Goal: Information Seeking & Learning: Learn about a topic

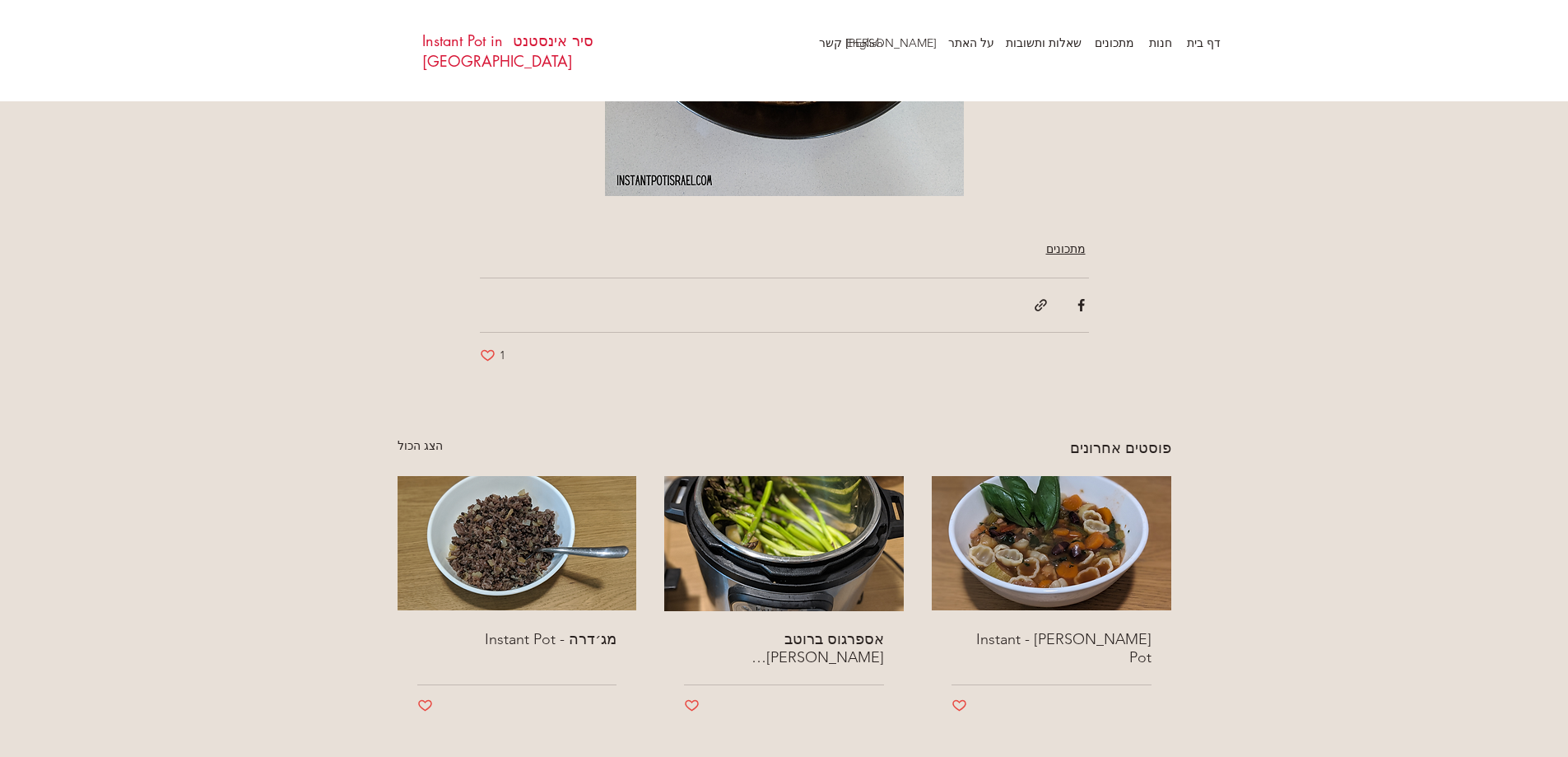
scroll to position [2636, 0]
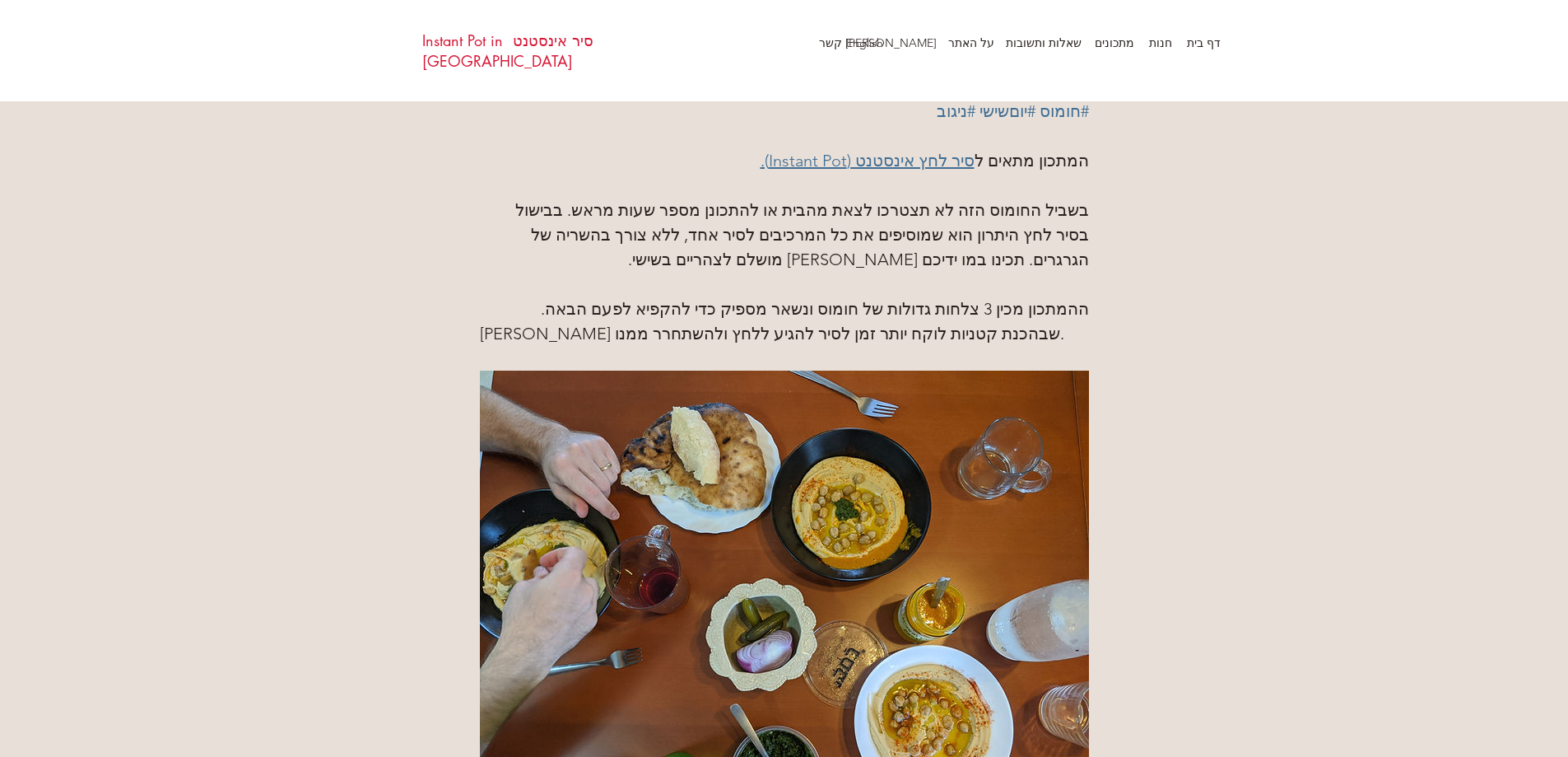
scroll to position [165, 0]
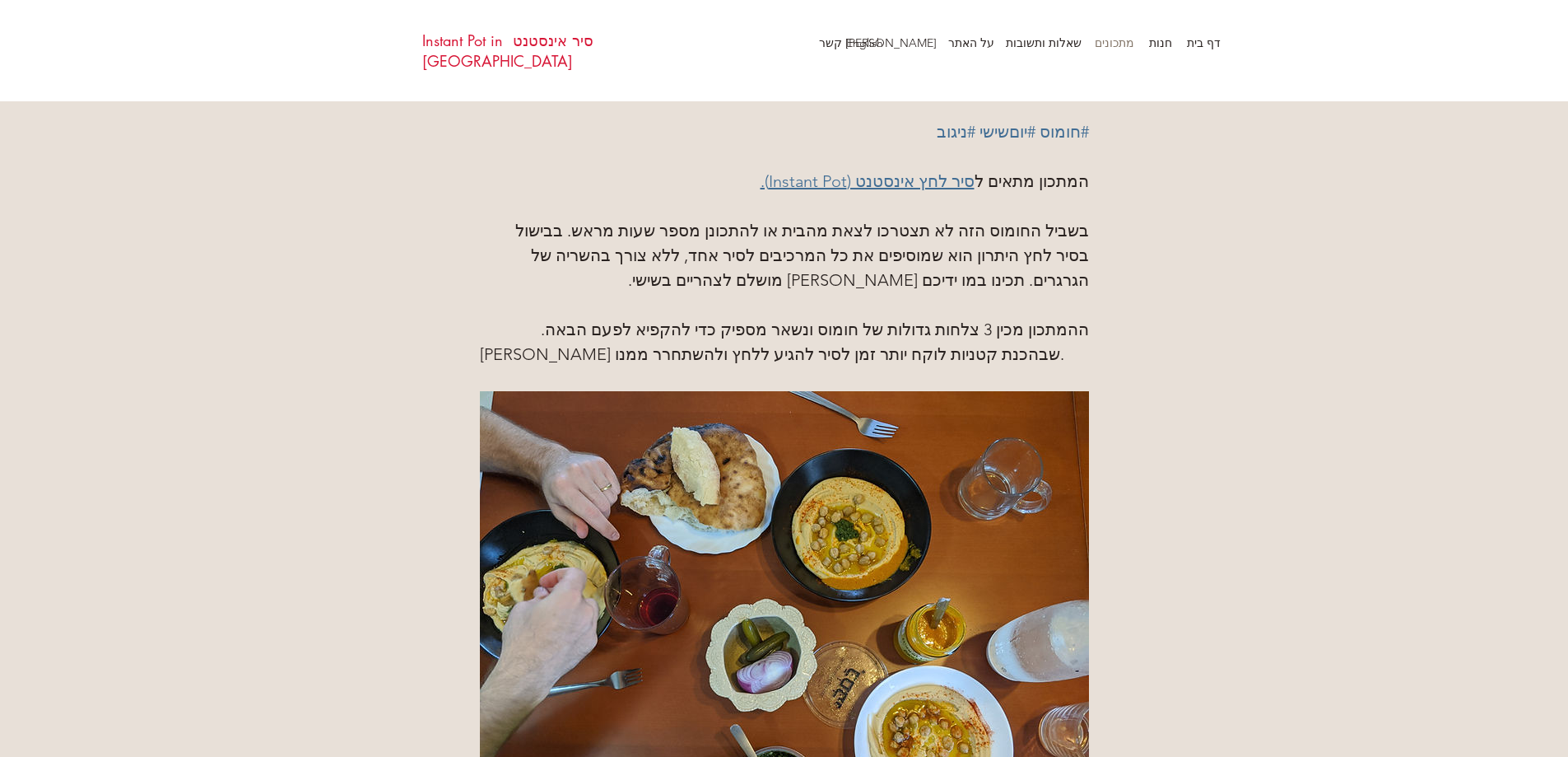
click at [1118, 43] on p "מתכונים" at bounding box center [1114, 43] width 56 height 25
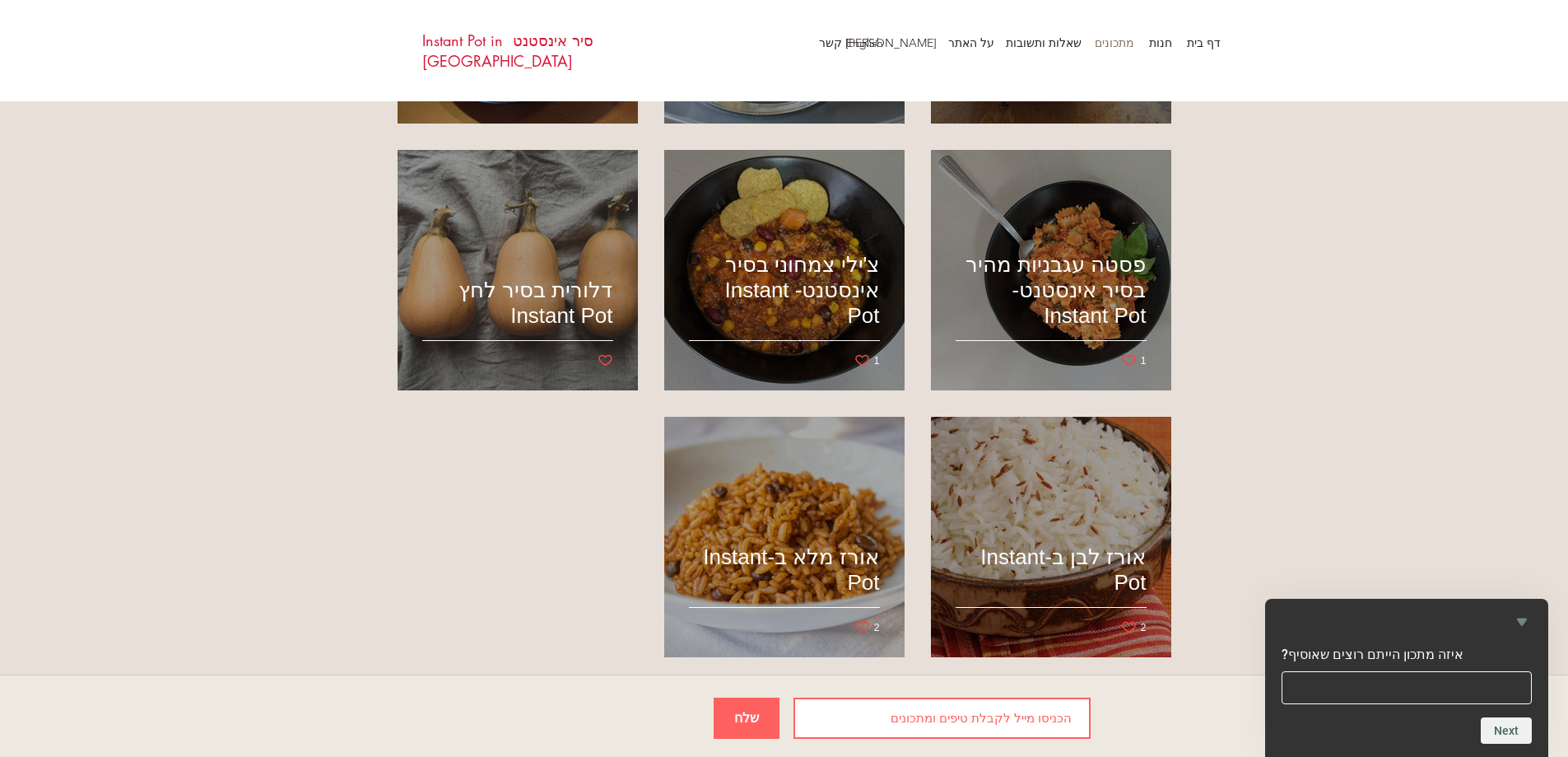
scroll to position [1373, 0]
